Goal: Navigation & Orientation: Find specific page/section

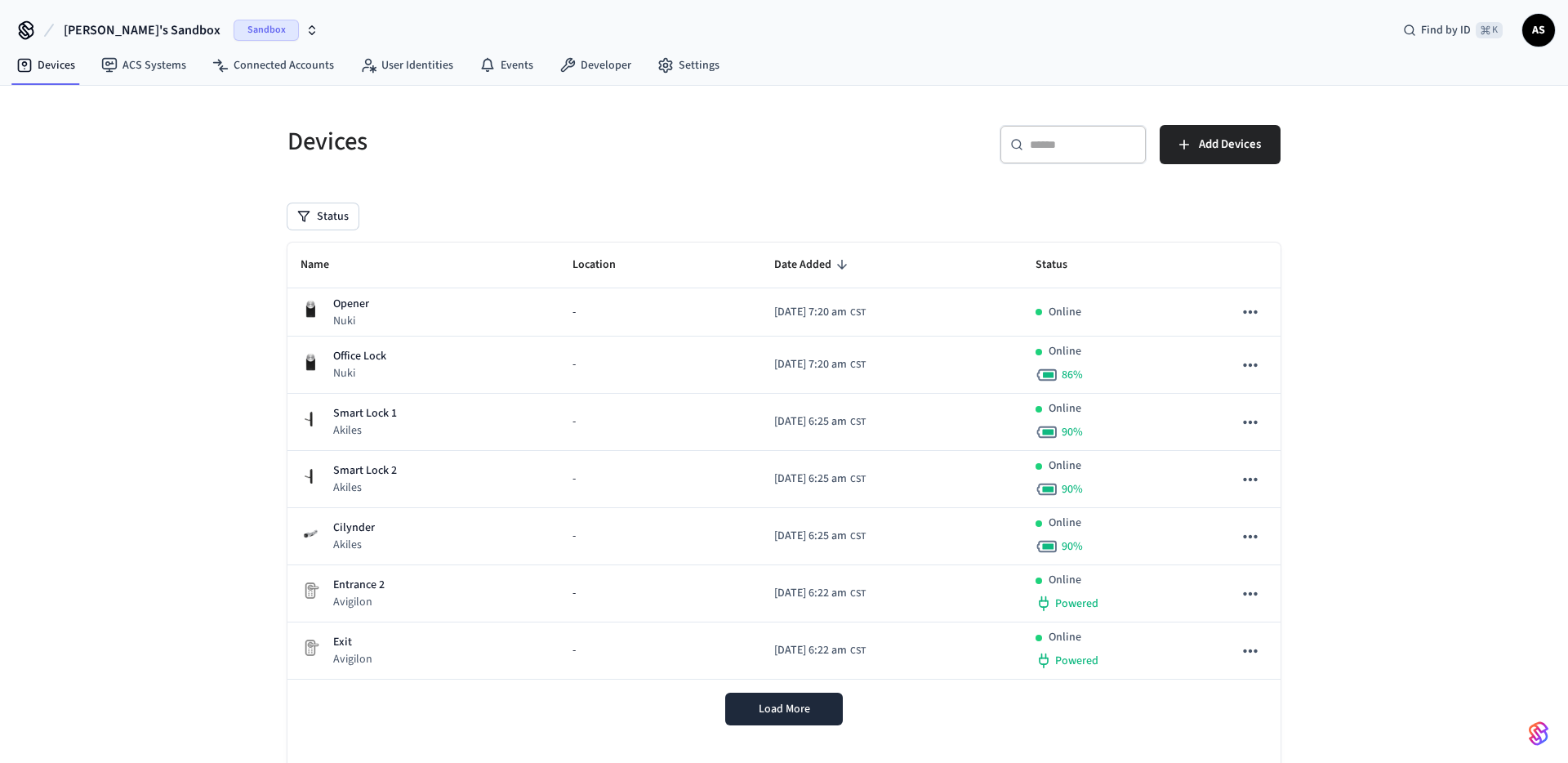
click at [306, 31] on icon "button" at bounding box center [312, 30] width 13 height 13
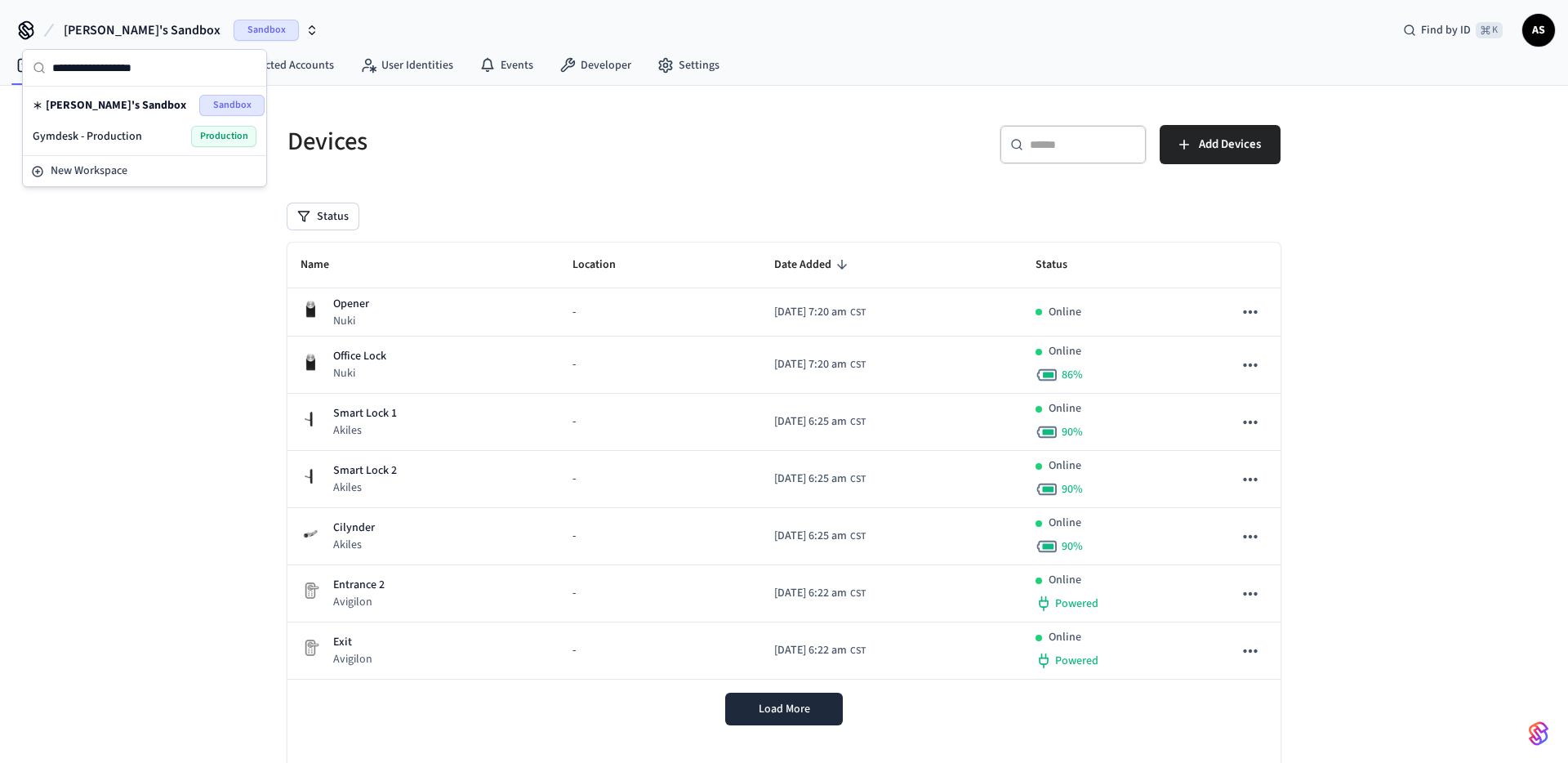
click at [108, 135] on span "Gymdesk - Production" at bounding box center [86, 136] width 109 height 17
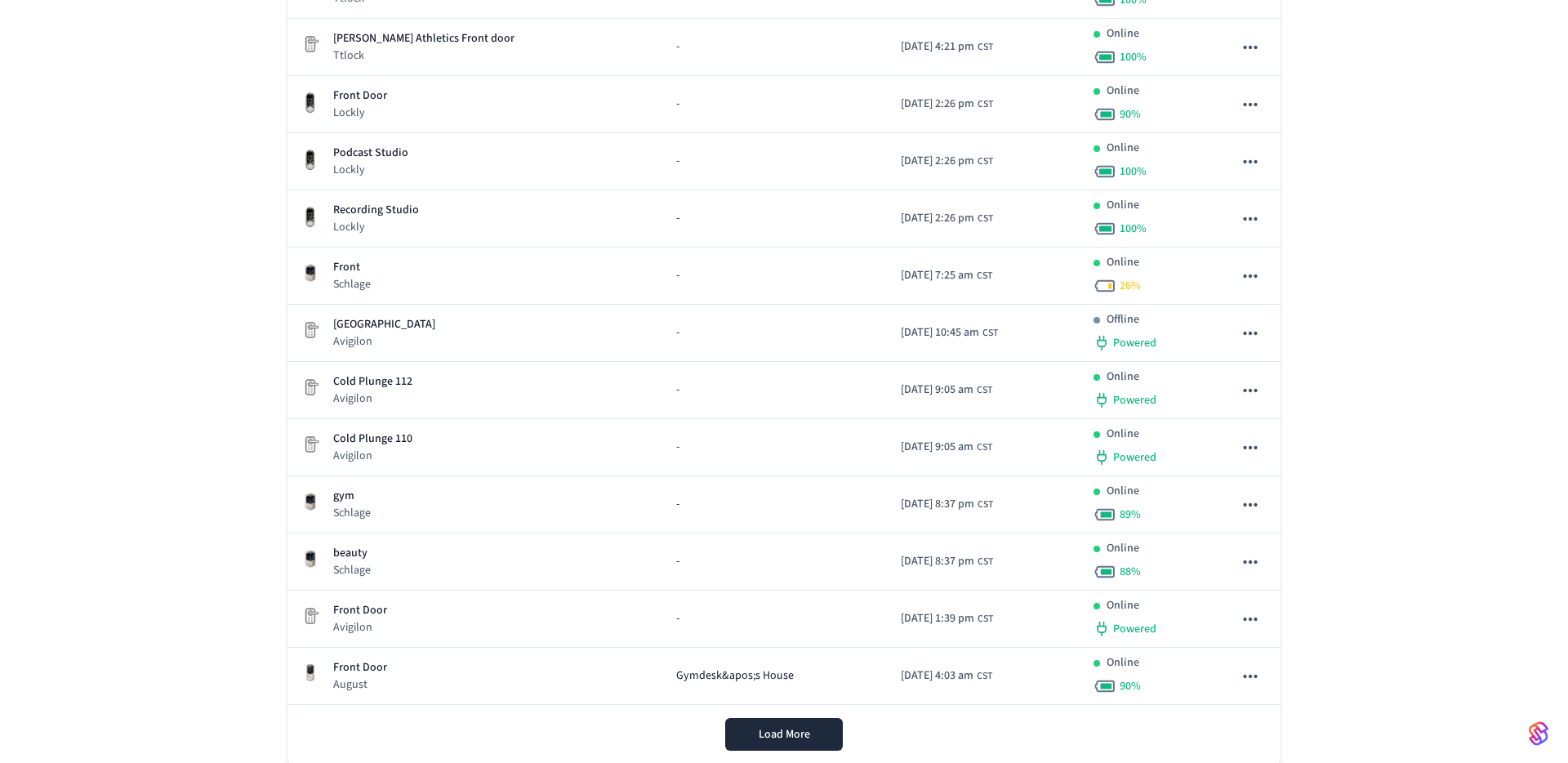
scroll to position [933, 0]
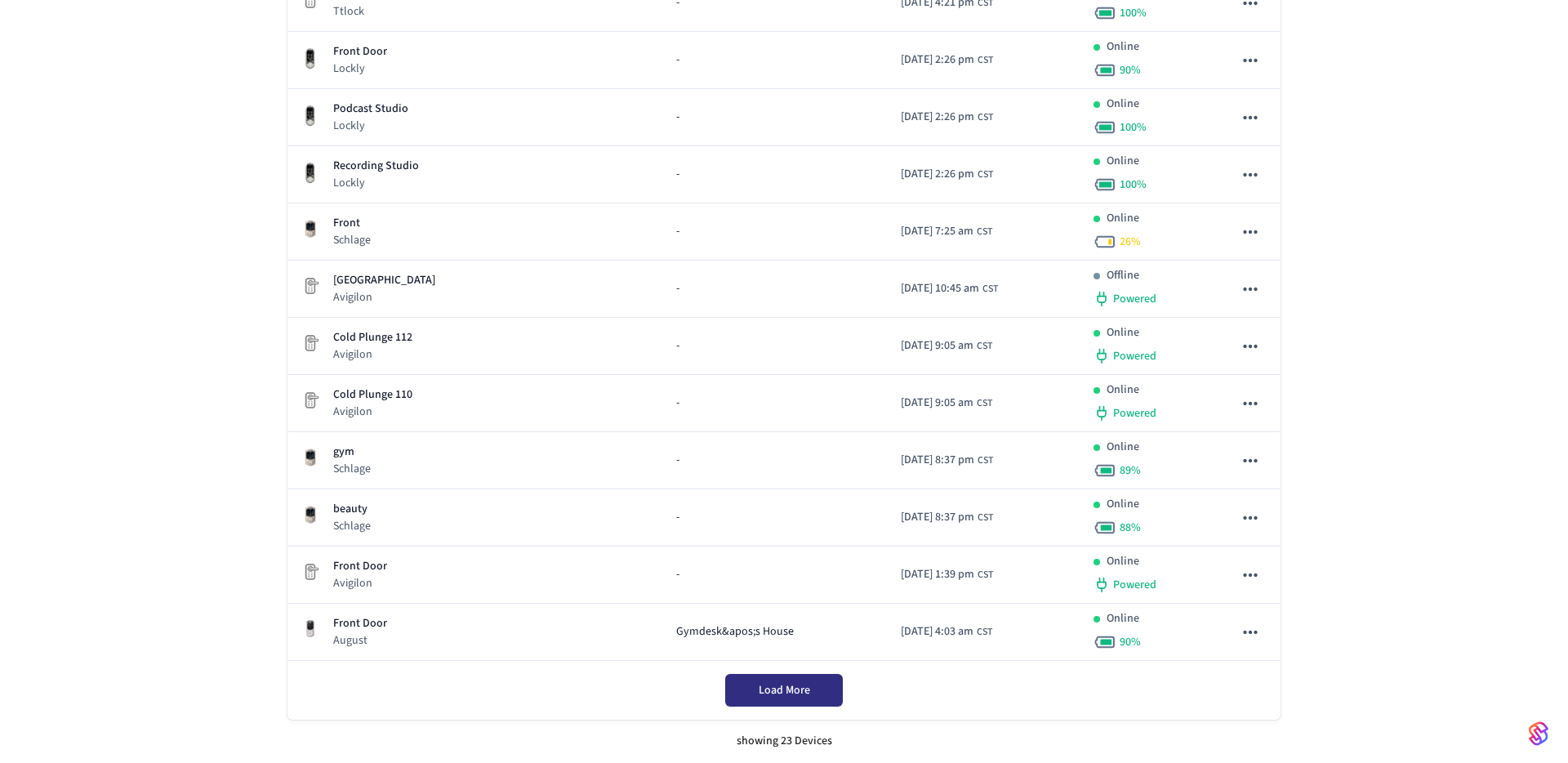
click at [791, 695] on span "Load More" at bounding box center [784, 690] width 52 height 17
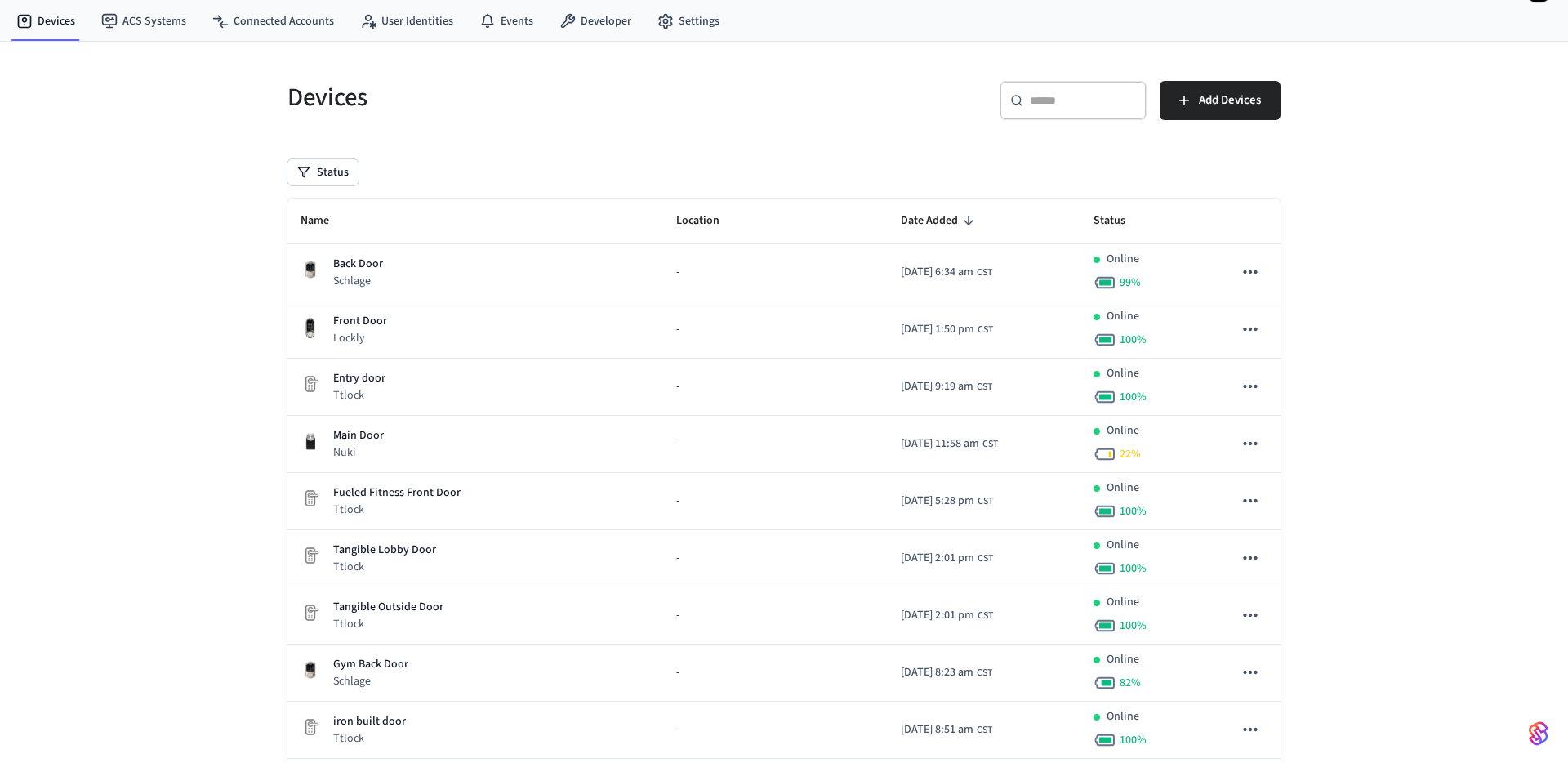
scroll to position [0, 0]
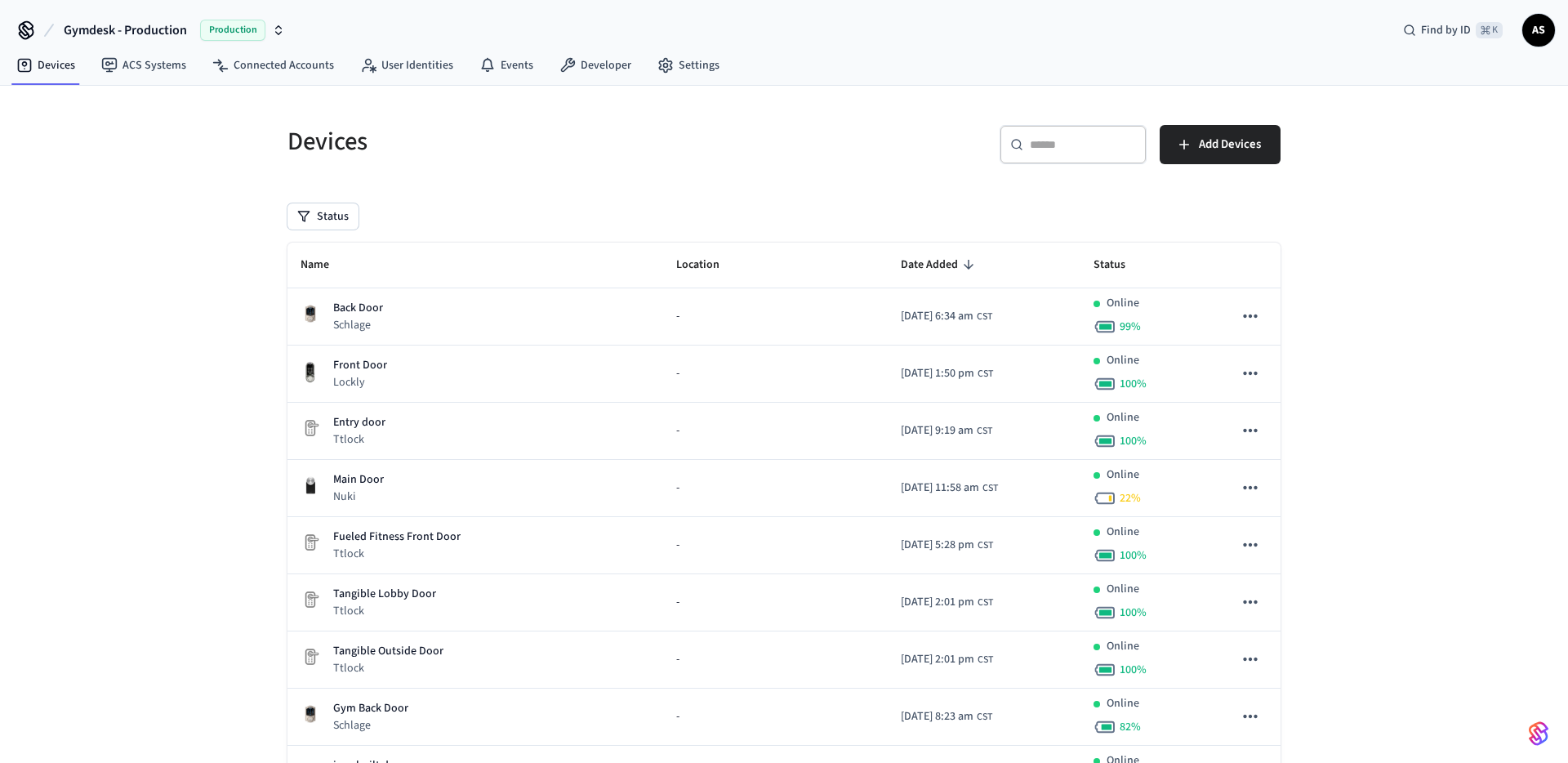
click at [177, 31] on span "Gymdesk - Production" at bounding box center [125, 30] width 123 height 19
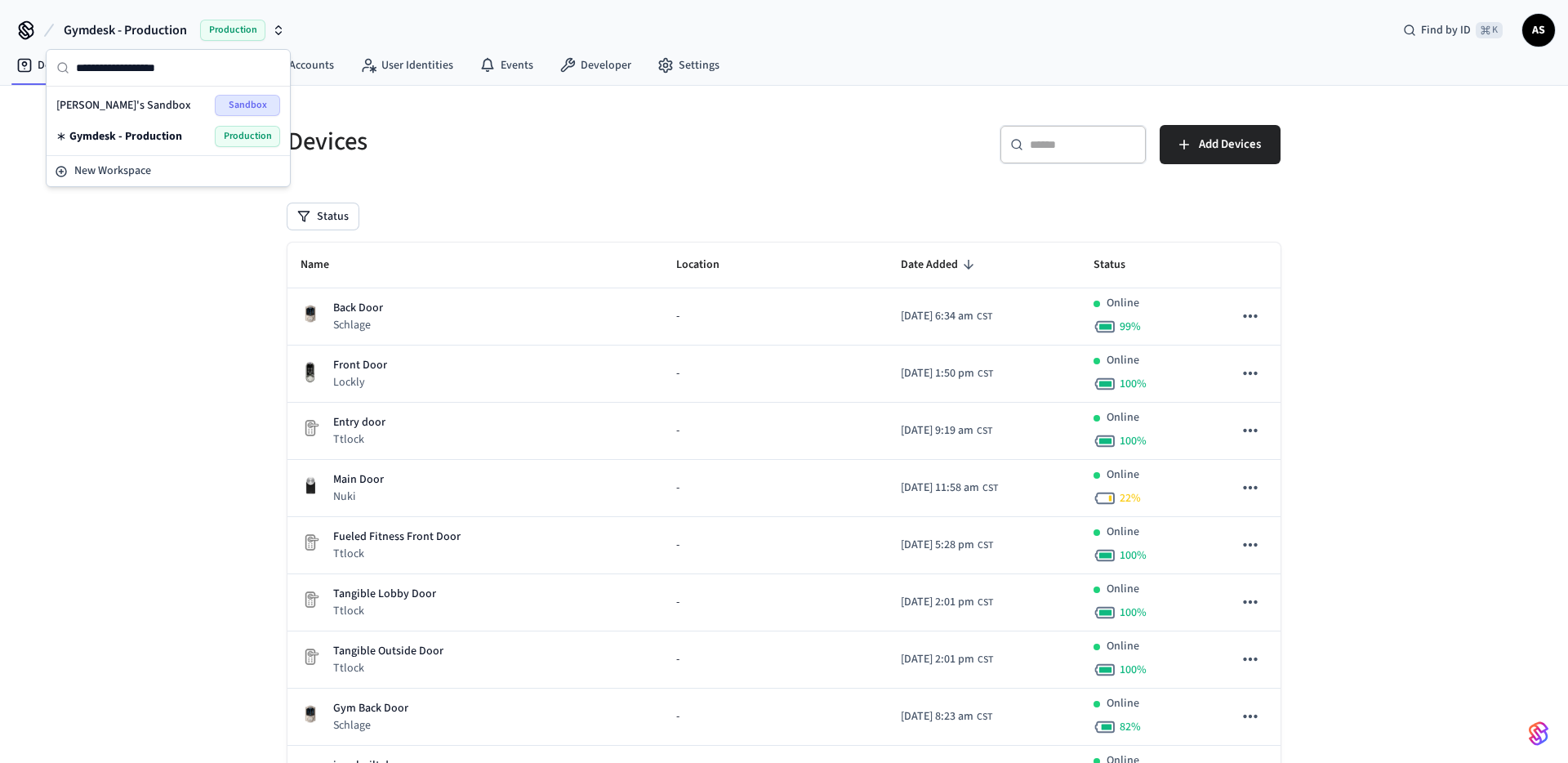
click at [128, 106] on span "[PERSON_NAME]'s Sandbox" at bounding box center [123, 105] width 135 height 17
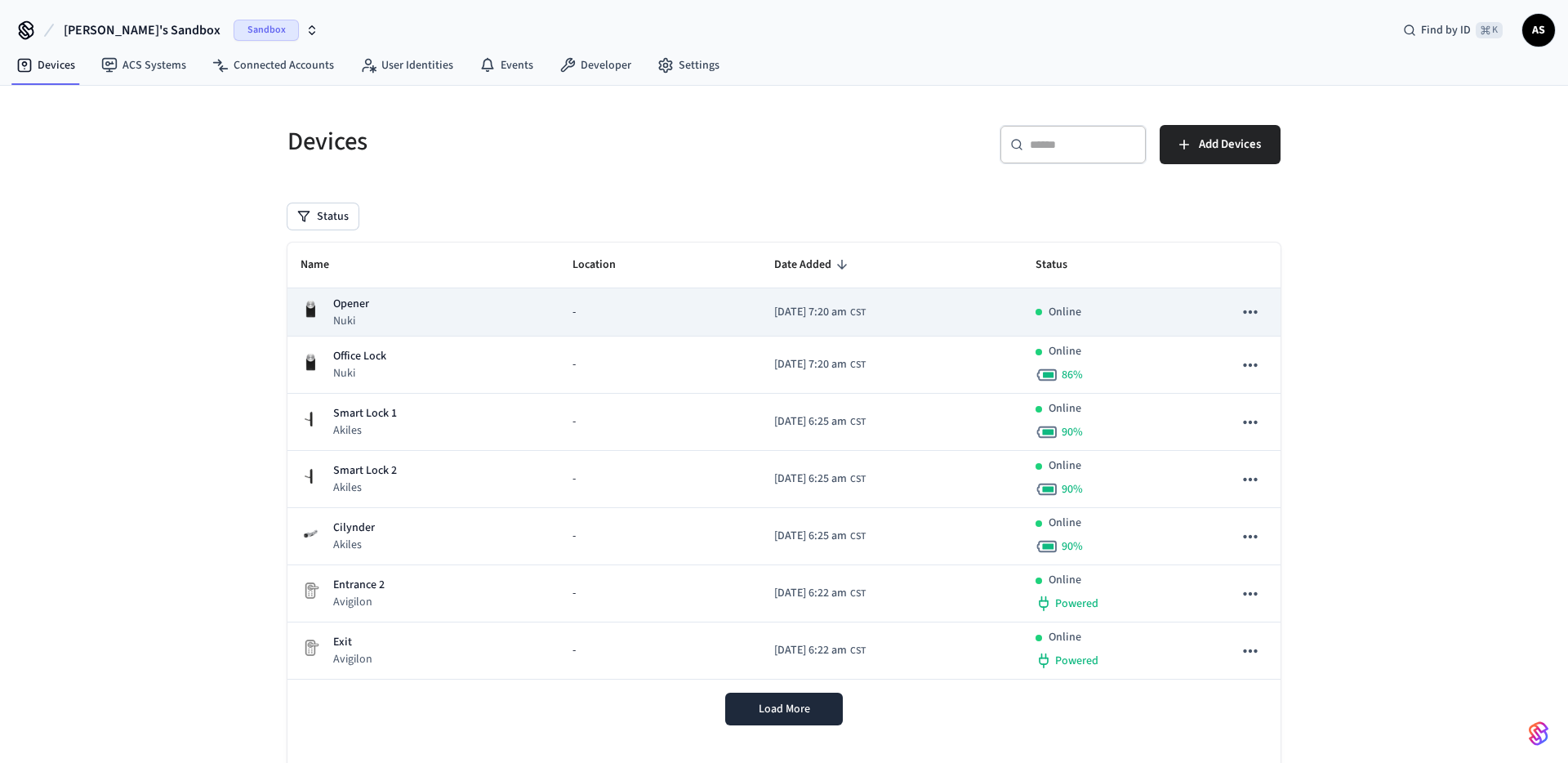
click at [1252, 315] on icon "sticky table" at bounding box center [1250, 312] width 21 height 21
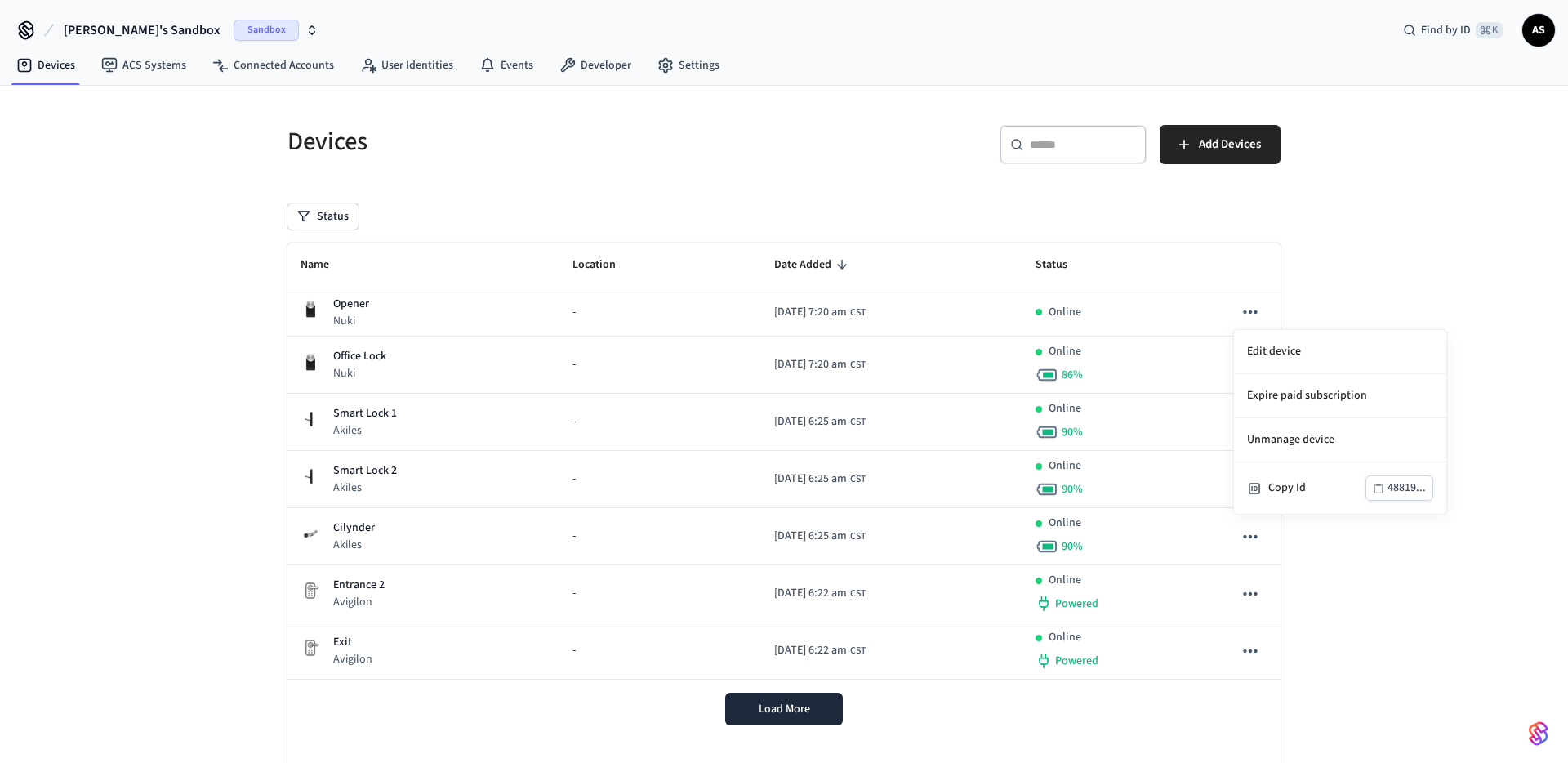
click at [1407, 274] on div at bounding box center [784, 381] width 1568 height 763
click at [306, 24] on icon "button" at bounding box center [312, 30] width 13 height 13
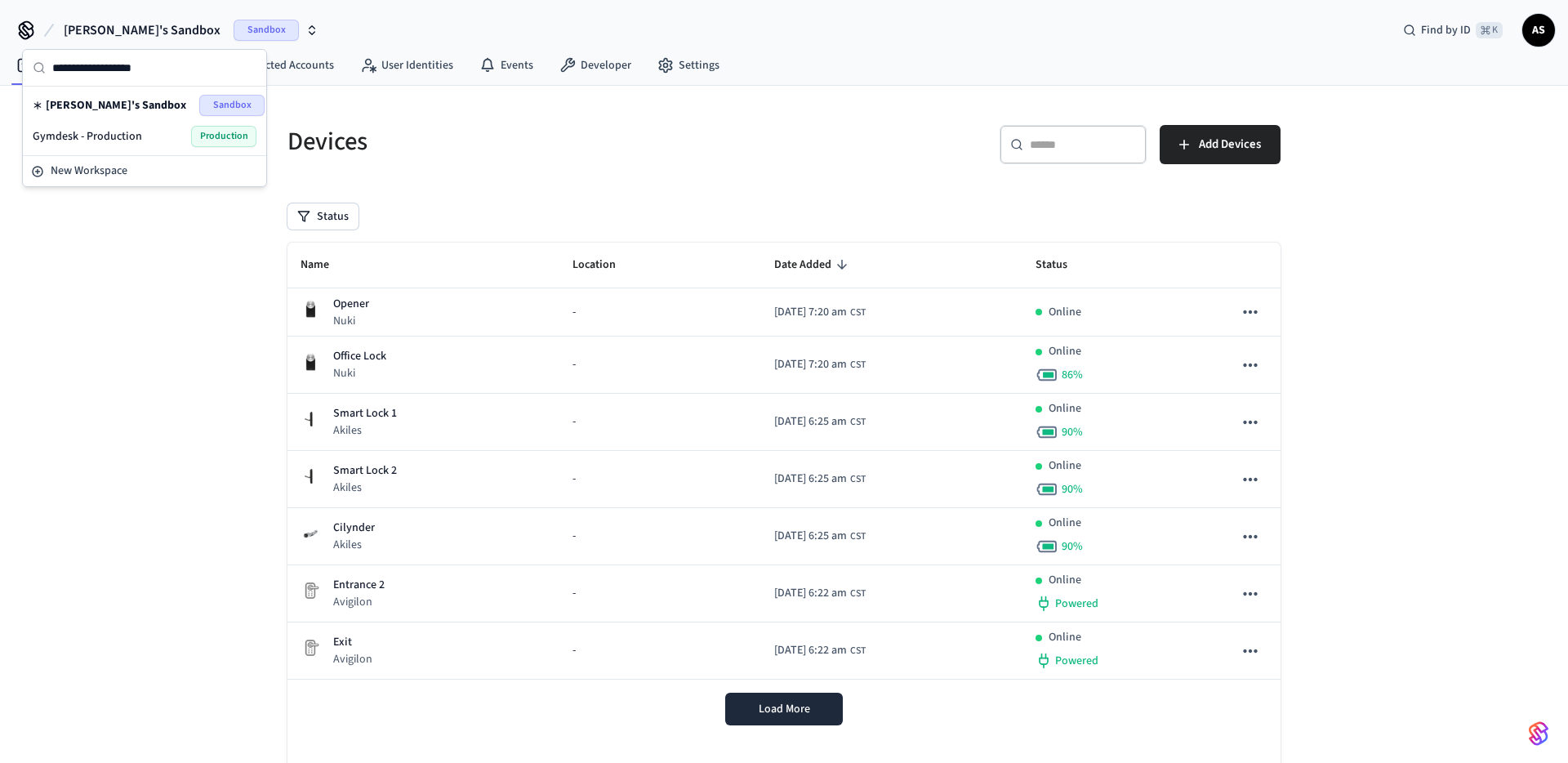
click at [93, 137] on span "Gymdesk - Production" at bounding box center [86, 136] width 109 height 17
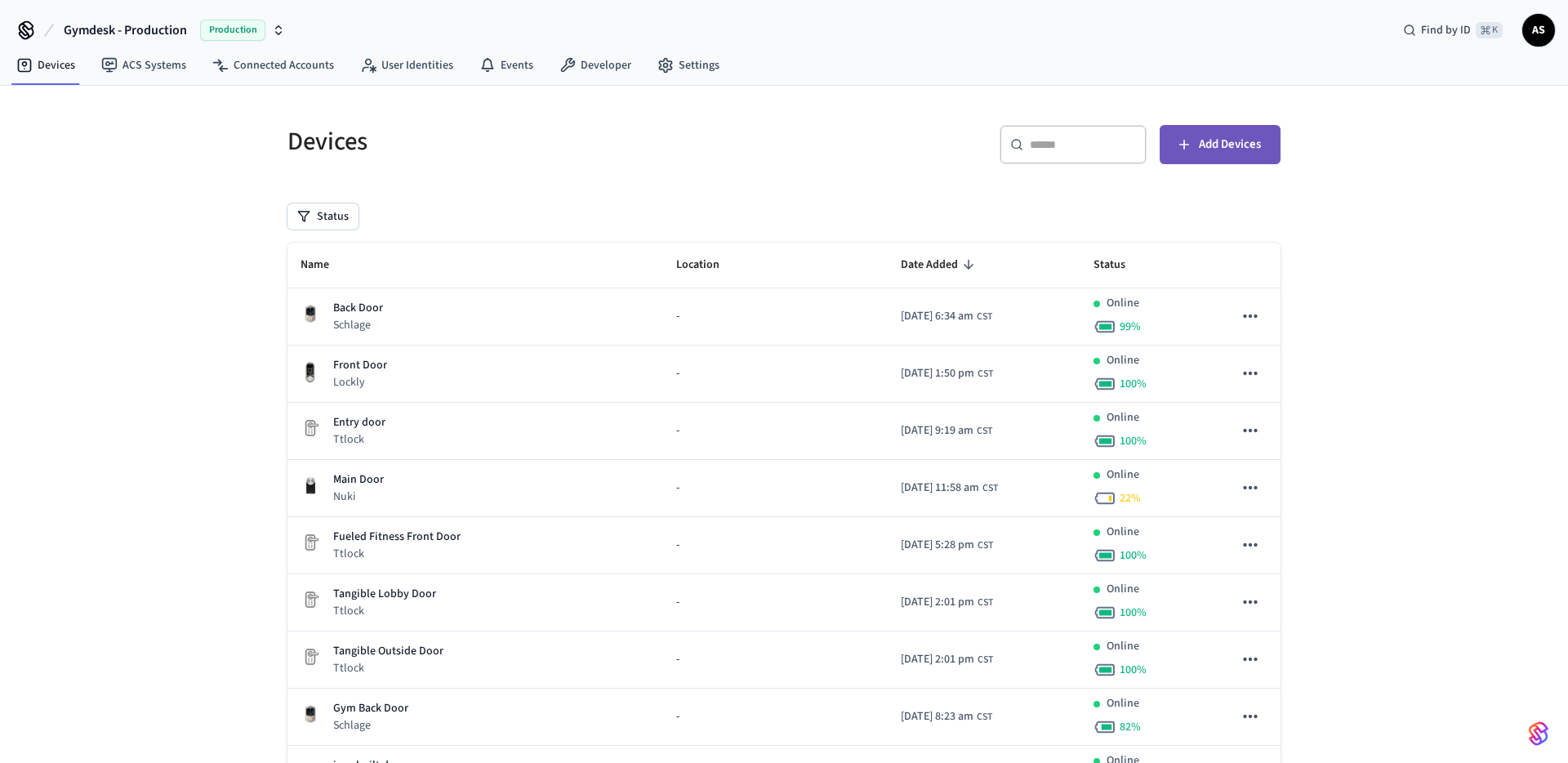
click at [1212, 156] on button "Add Devices" at bounding box center [1219, 144] width 121 height 39
click at [269, 63] on link "Connected Accounts" at bounding box center [273, 66] width 148 height 30
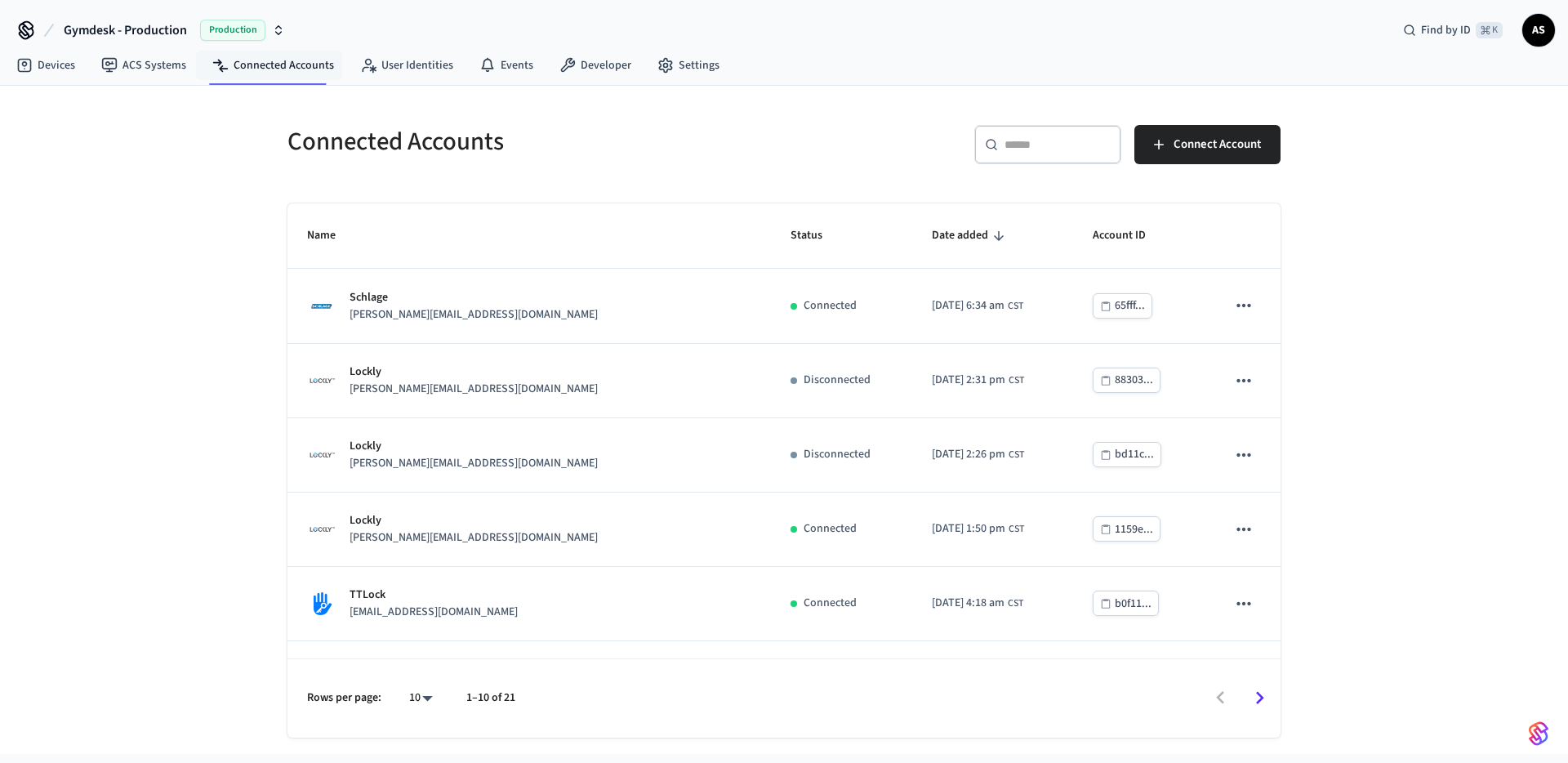
click at [1269, 695] on icon "Go to next page" at bounding box center [1259, 697] width 25 height 25
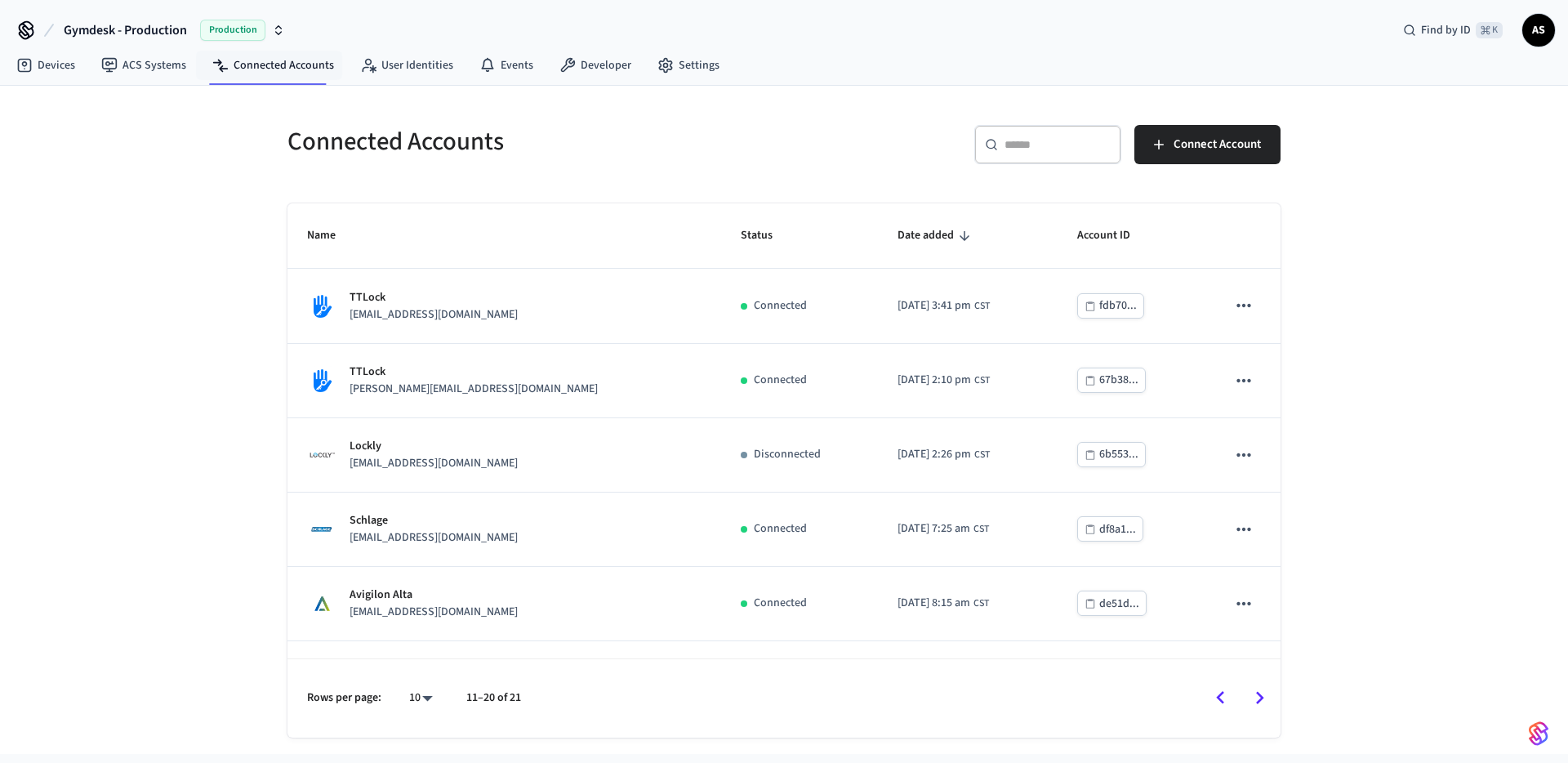
click at [1225, 701] on icon "Go to previous page" at bounding box center [1219, 697] width 25 height 25
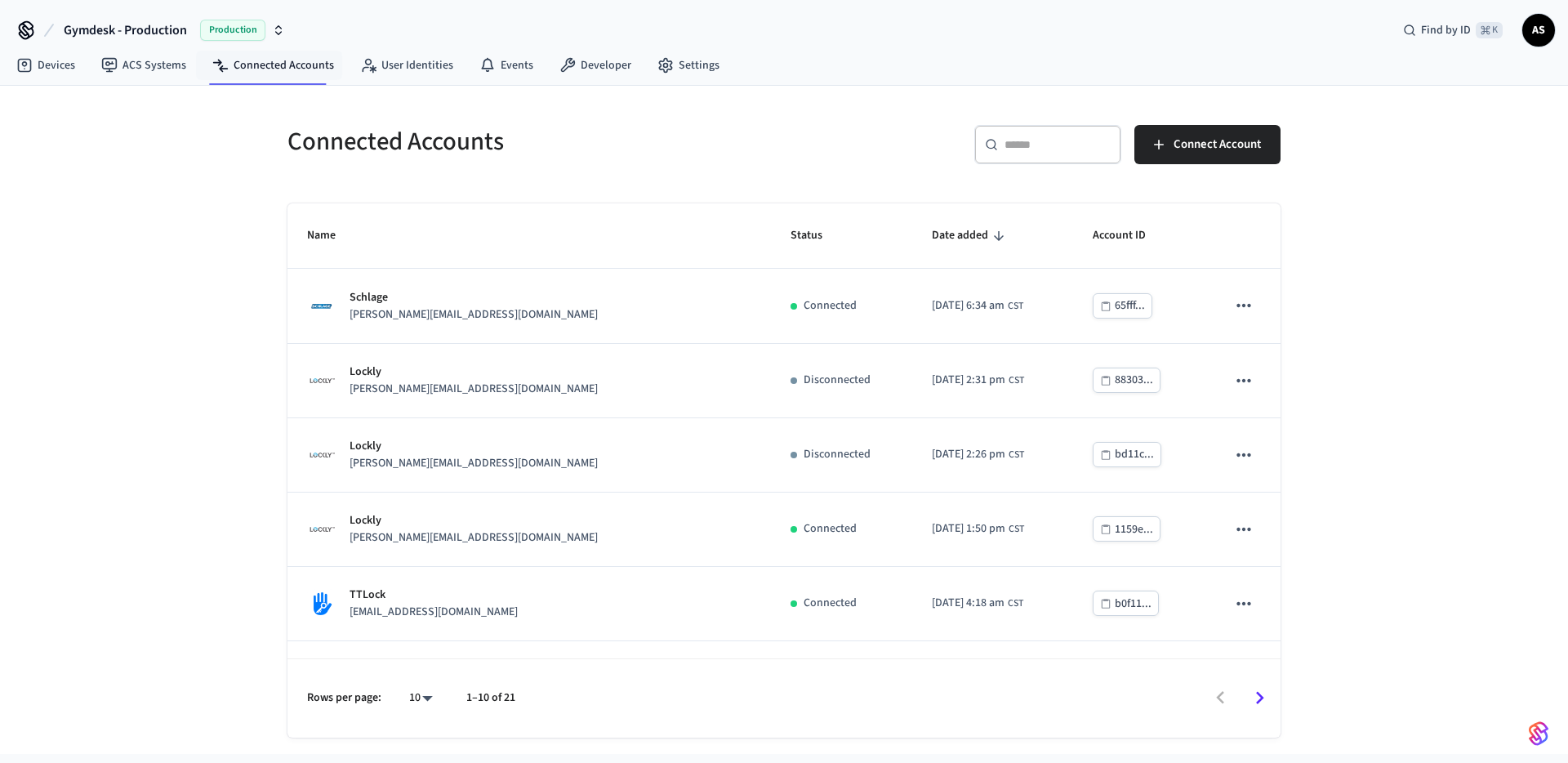
click at [1077, 155] on div "​ ​" at bounding box center [1047, 144] width 147 height 39
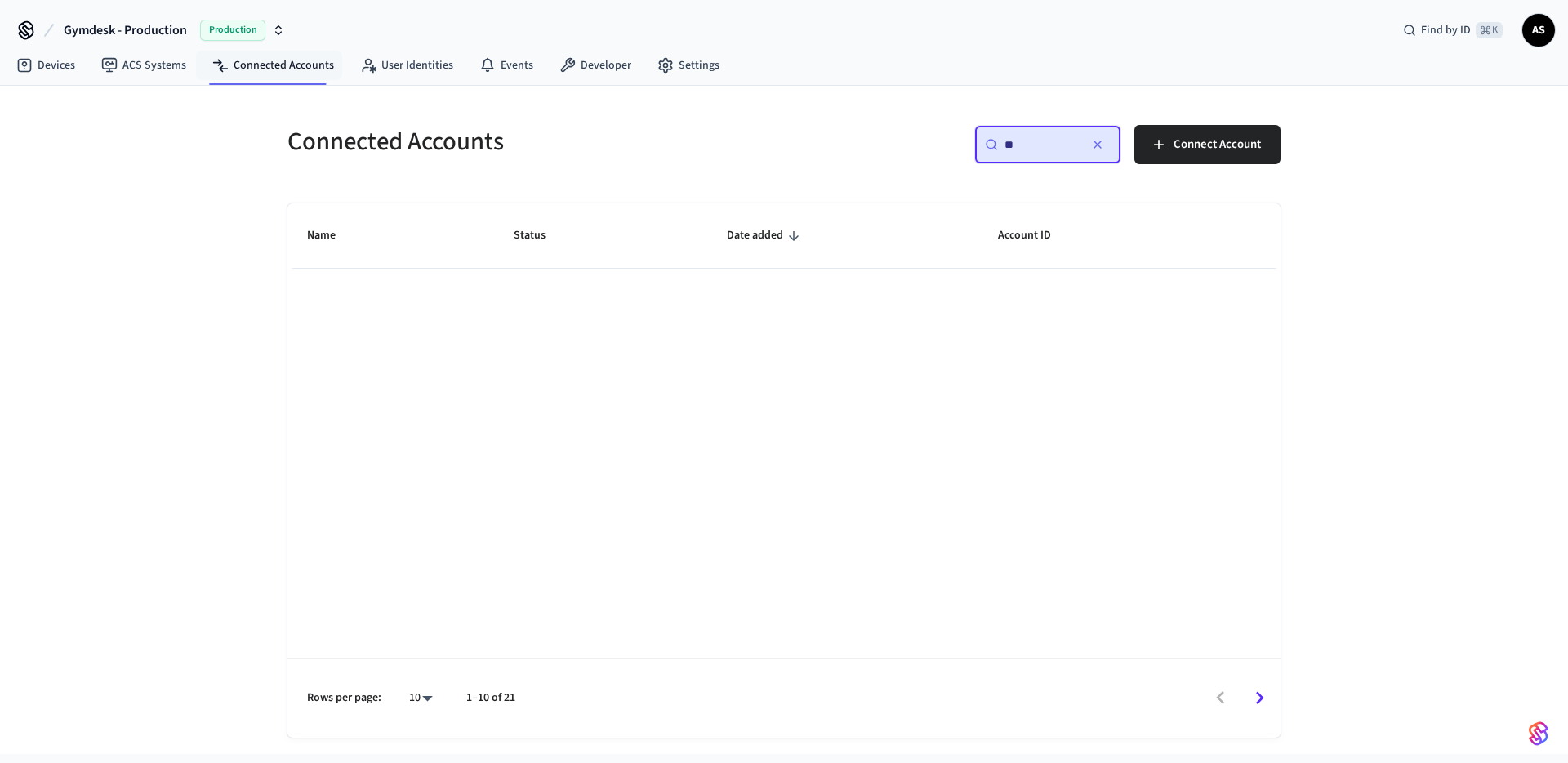
type input "*"
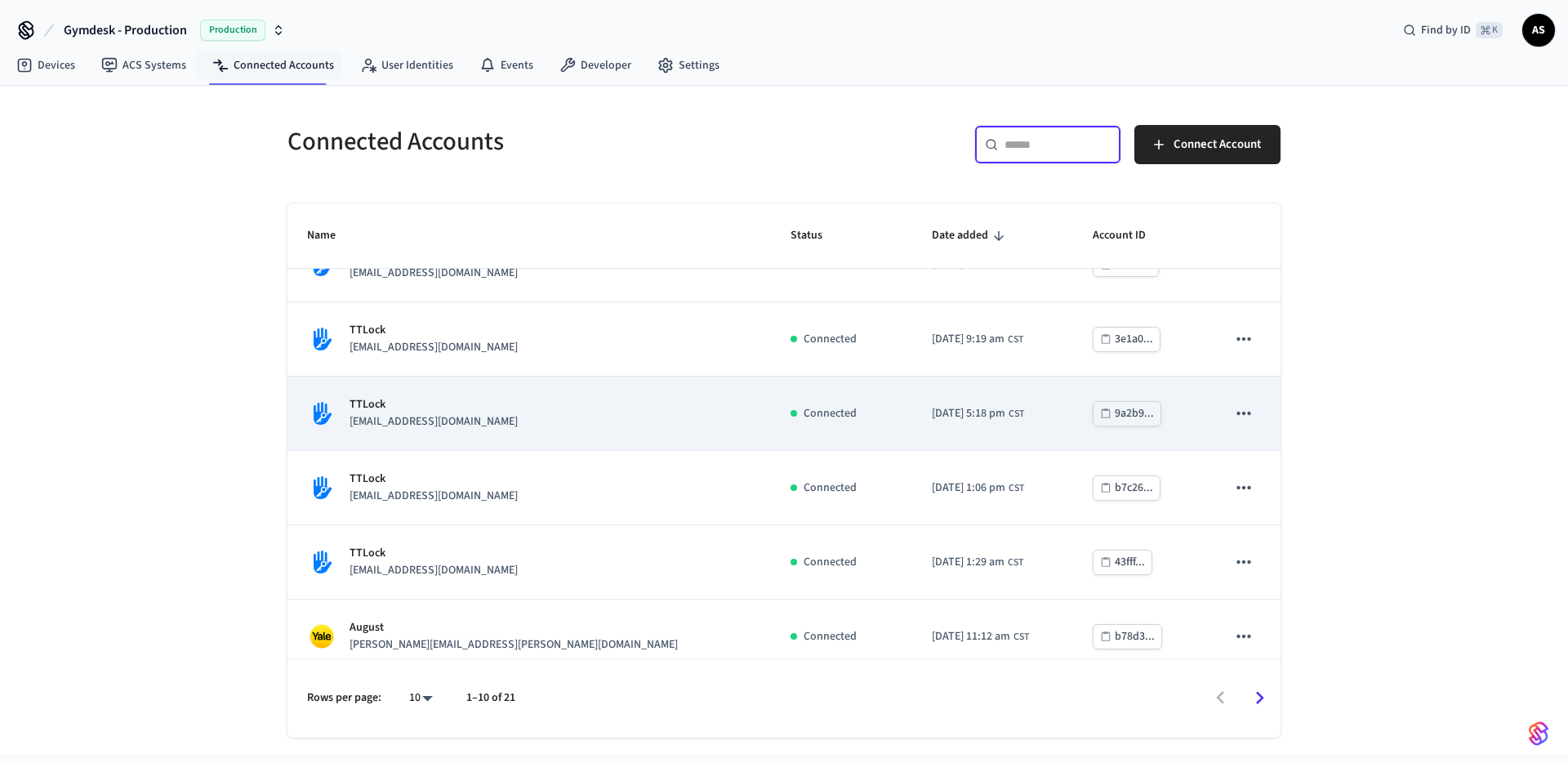
scroll to position [356, 0]
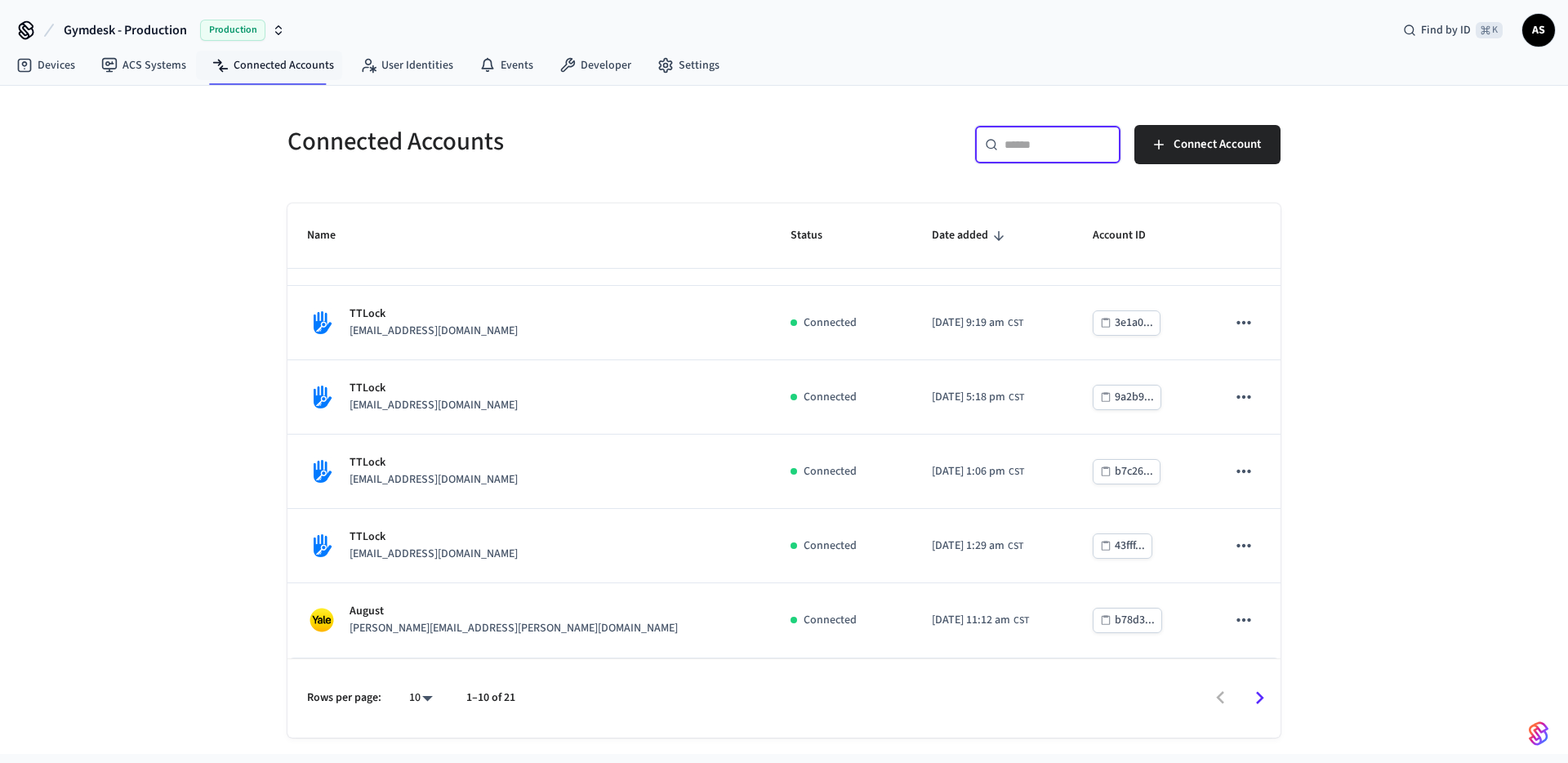
click at [1264, 699] on icon "Go to next page" at bounding box center [1259, 697] width 25 height 25
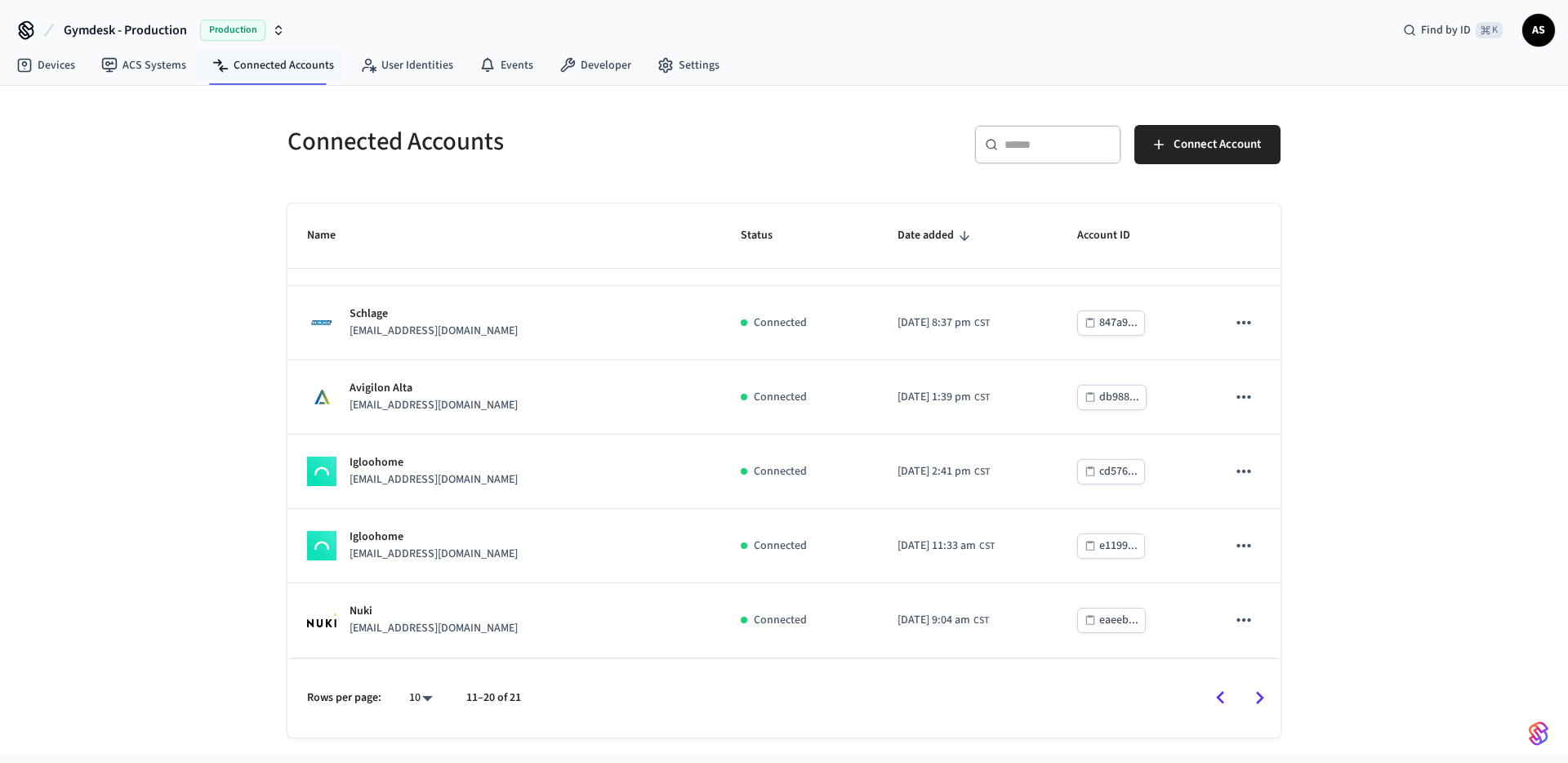
click at [1274, 700] on button "Go to next page" at bounding box center [1260, 698] width 38 height 38
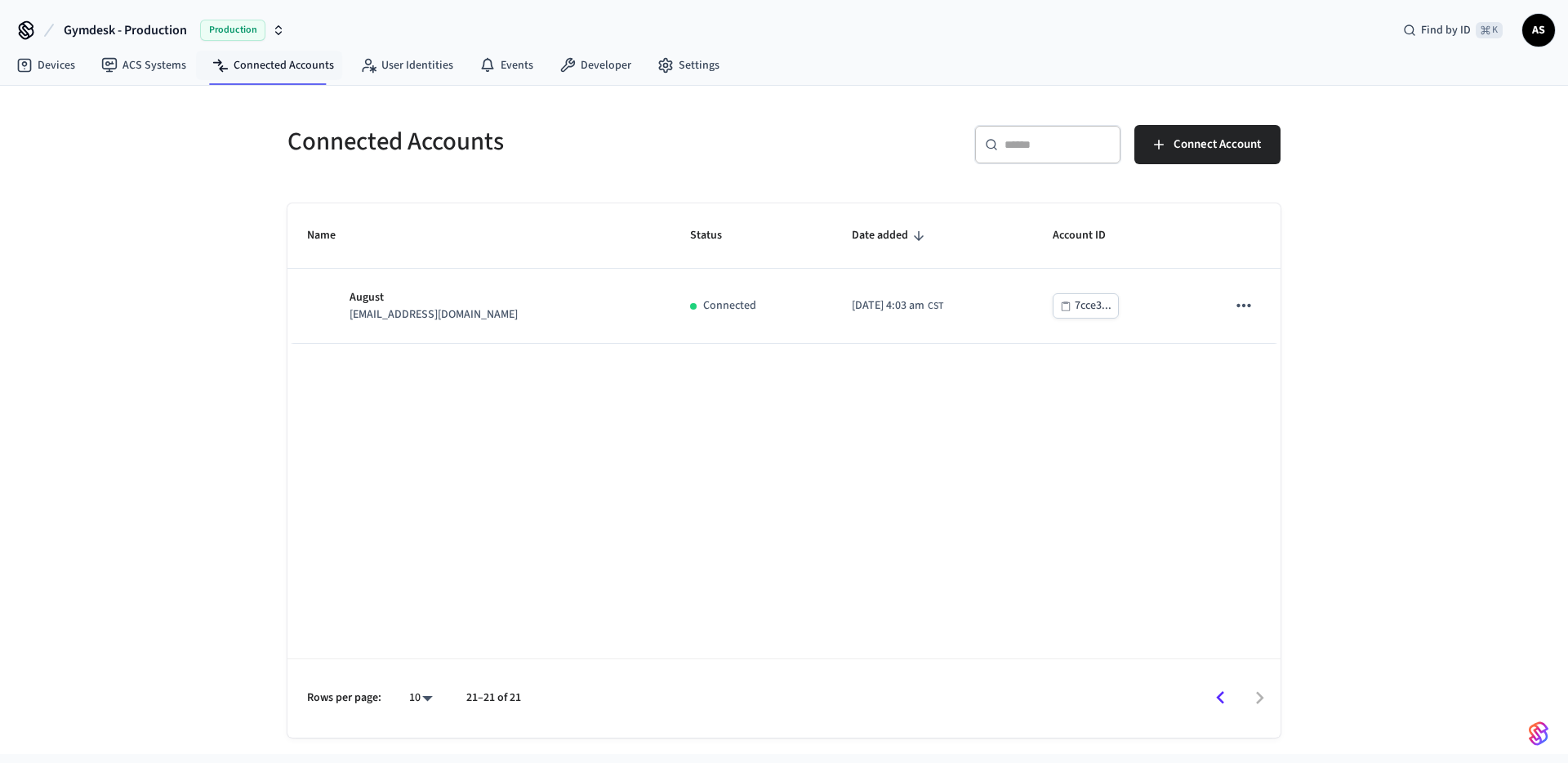
scroll to position [0, 0]
click at [1220, 697] on icon "Go to previous page" at bounding box center [1219, 697] width 25 height 25
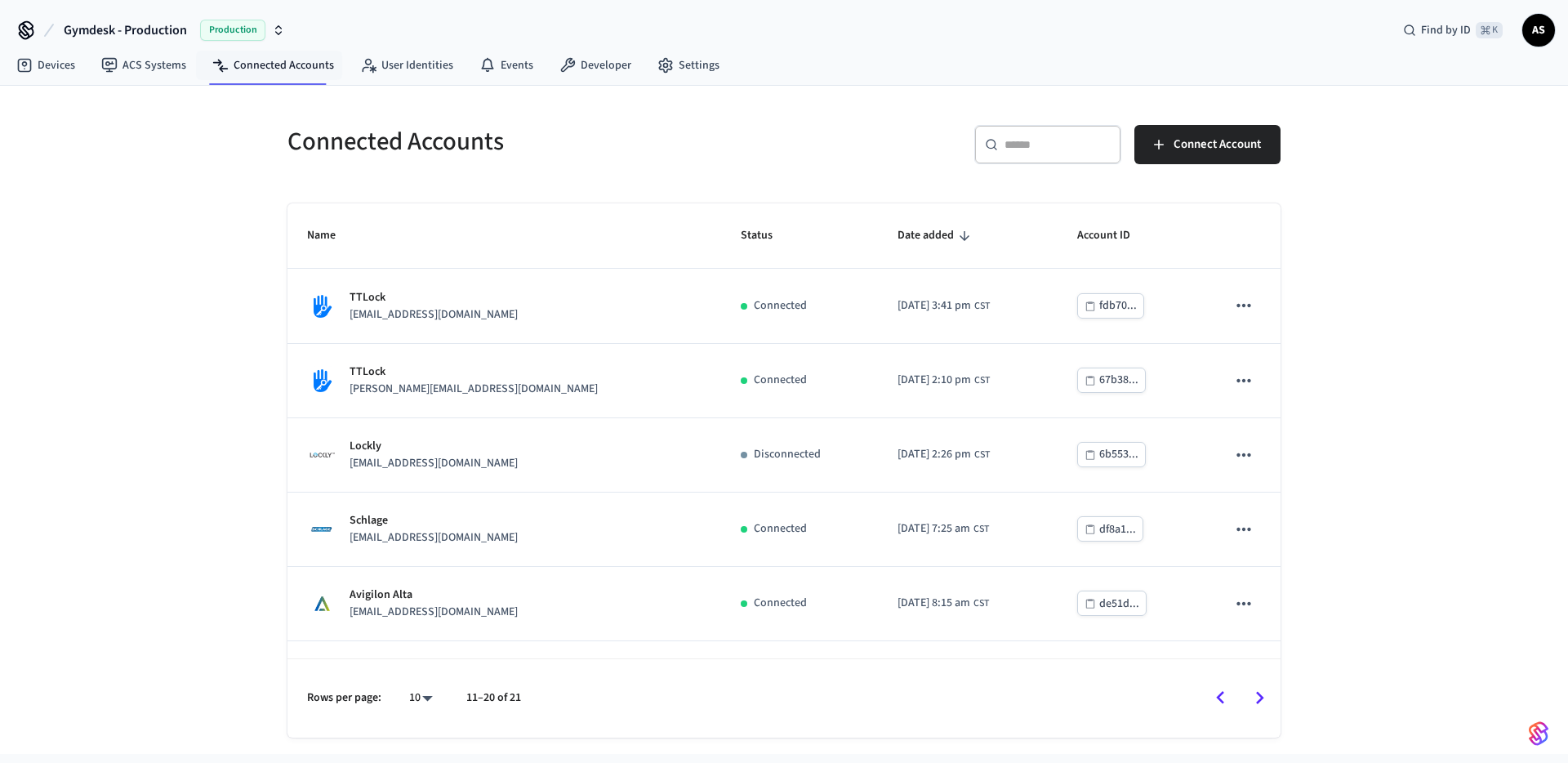
click at [1218, 698] on icon "Go to previous page" at bounding box center [1220, 697] width 8 height 13
